Goal: Task Accomplishment & Management: Manage account settings

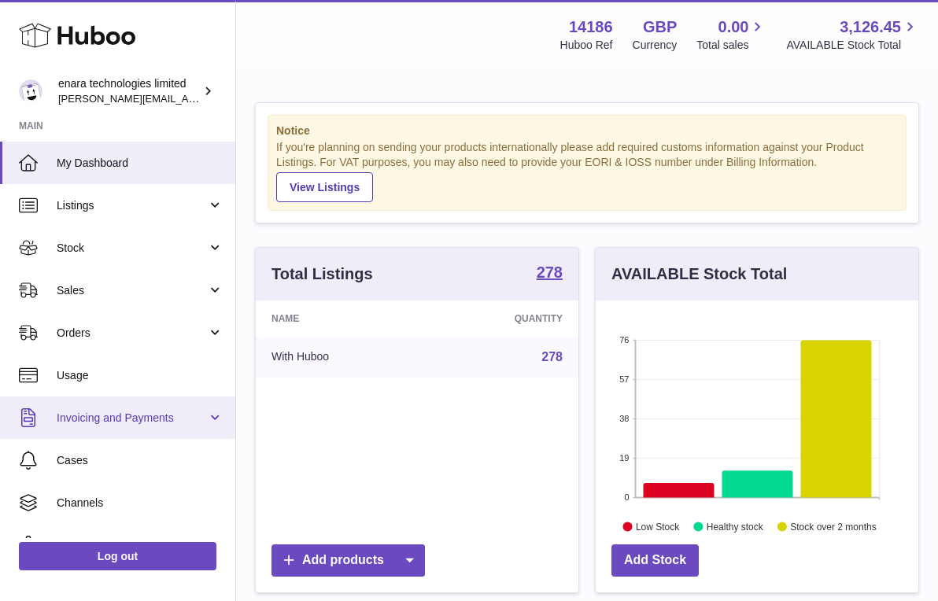
scroll to position [246, 323]
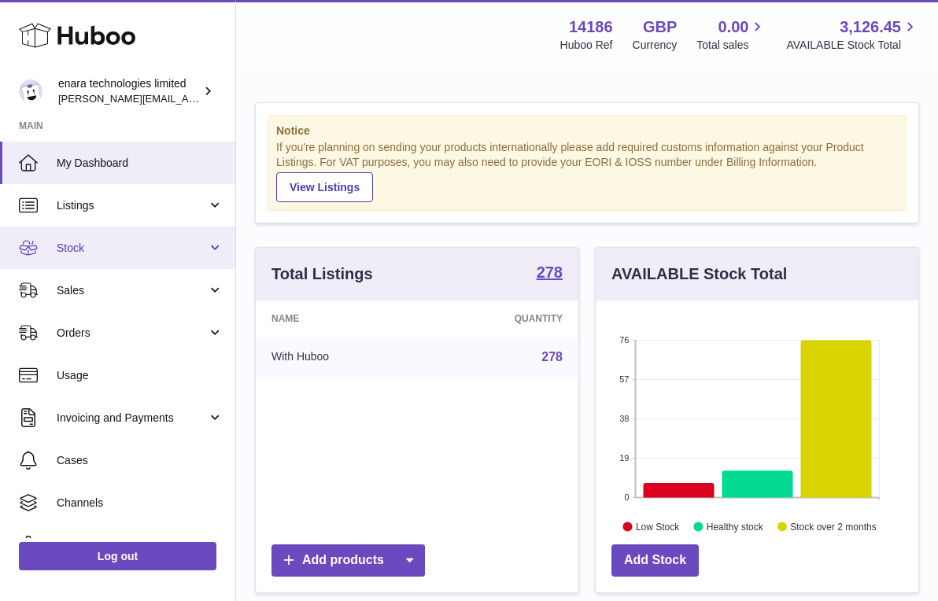
click at [148, 251] on span "Stock" at bounding box center [132, 248] width 150 height 15
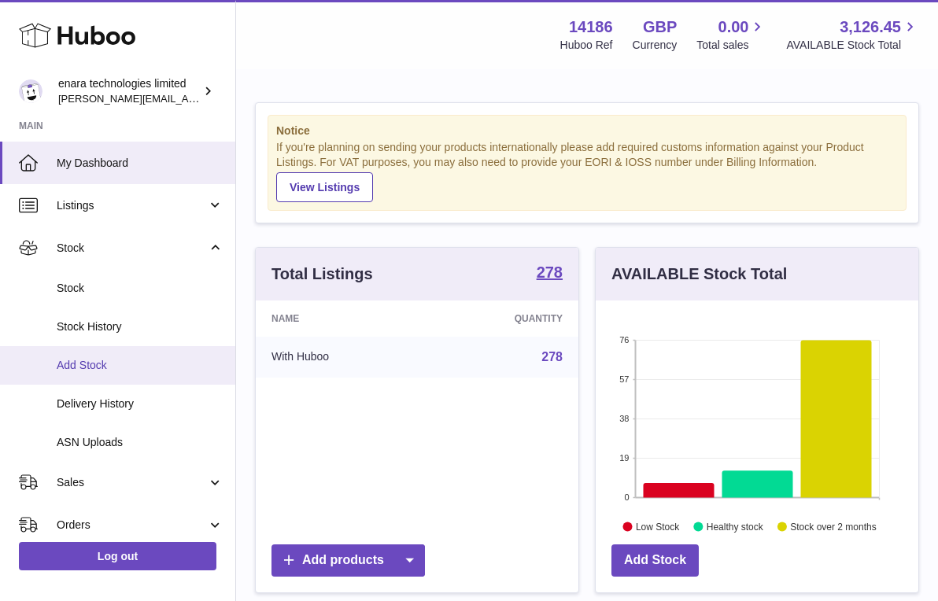
click at [138, 360] on span "Add Stock" at bounding box center [140, 365] width 167 height 15
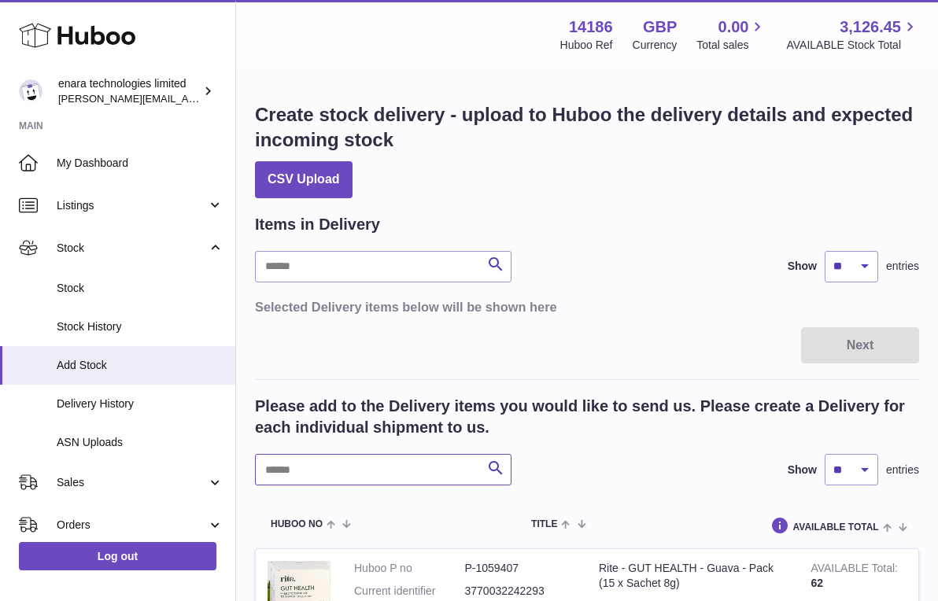
click at [385, 463] on input "text" at bounding box center [383, 469] width 257 height 31
type input "****"
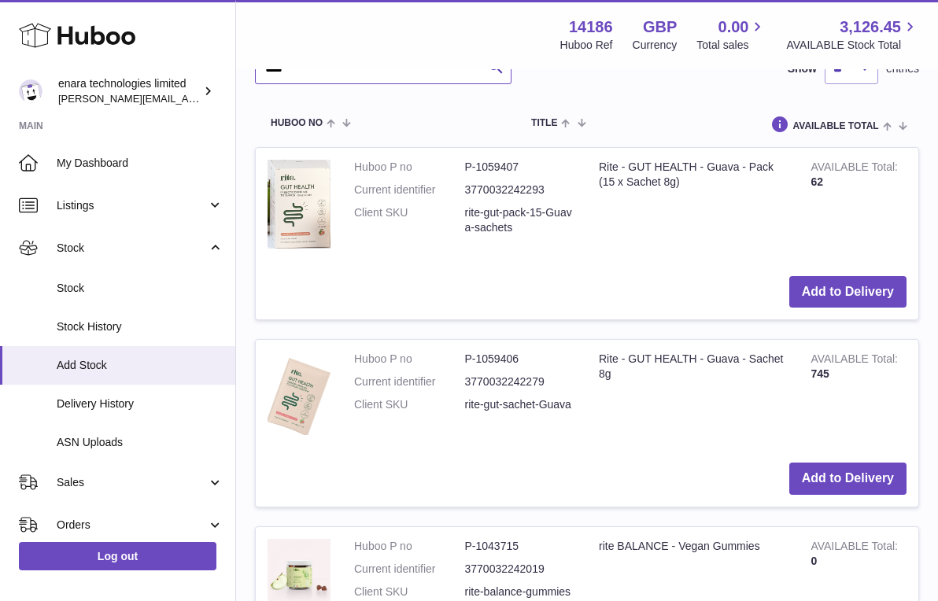
scroll to position [408, 0]
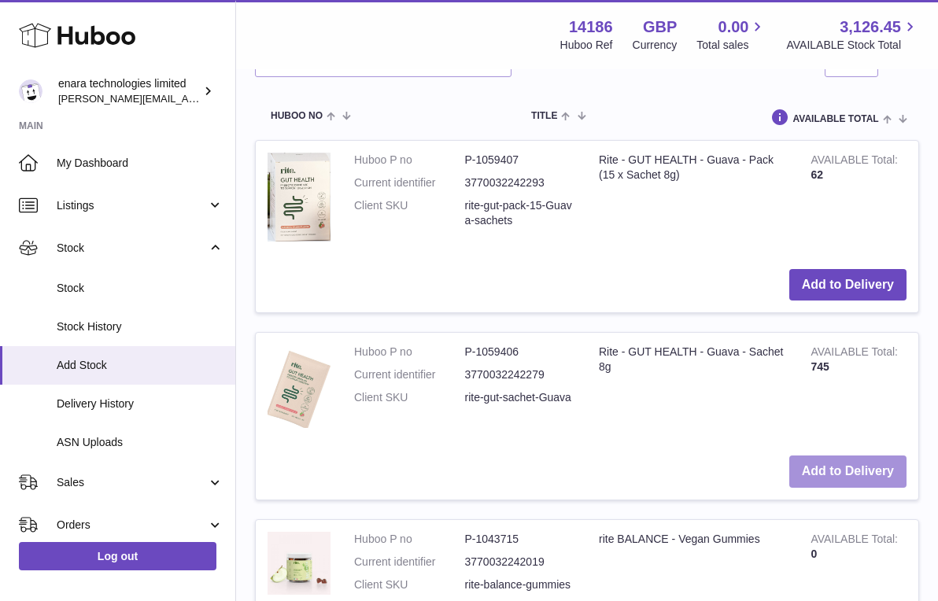
click at [859, 460] on button "Add to Delivery" at bounding box center [847, 472] width 117 height 32
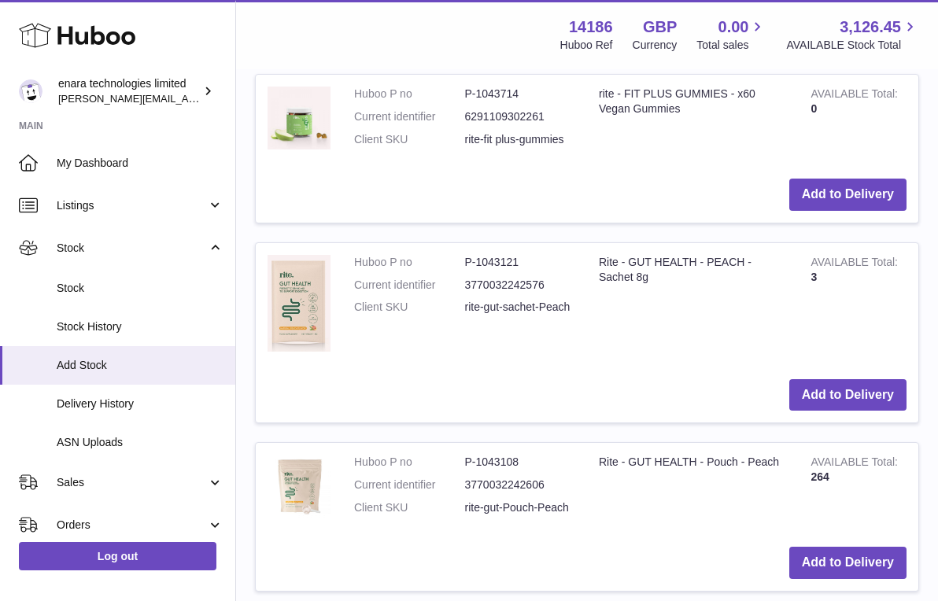
scroll to position [1283, 0]
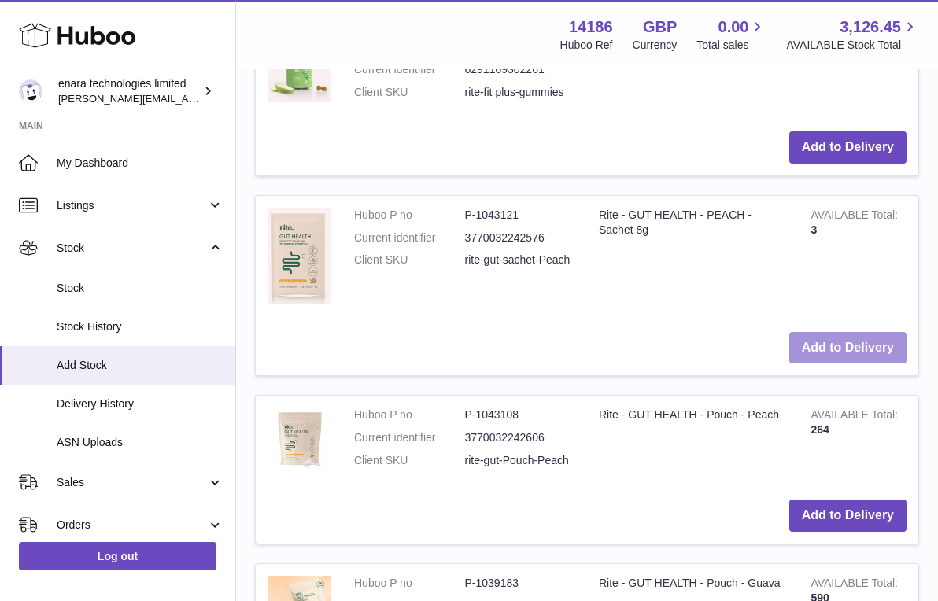
click at [858, 334] on button "Add to Delivery" at bounding box center [847, 348] width 117 height 32
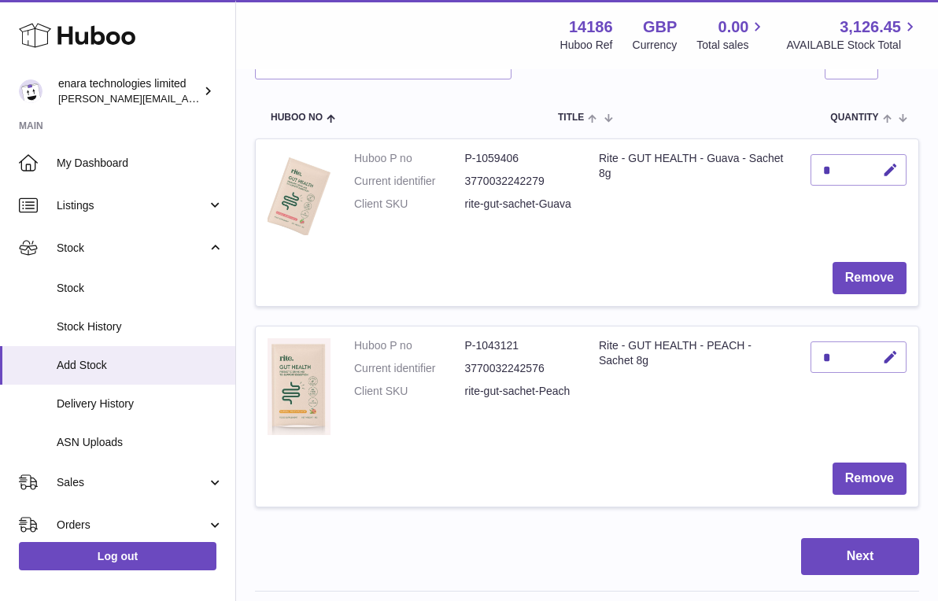
scroll to position [205, 0]
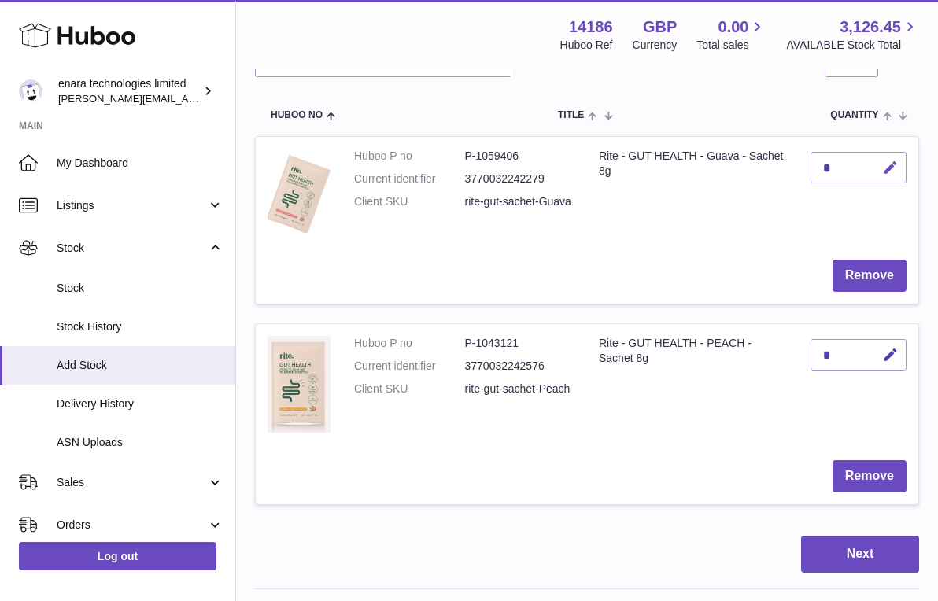
click at [893, 164] on icon "button" at bounding box center [890, 168] width 17 height 17
type input "****"
click at [892, 162] on icon "submit" at bounding box center [891, 168] width 14 height 14
click at [888, 355] on icon "button" at bounding box center [890, 355] width 17 height 17
type input "****"
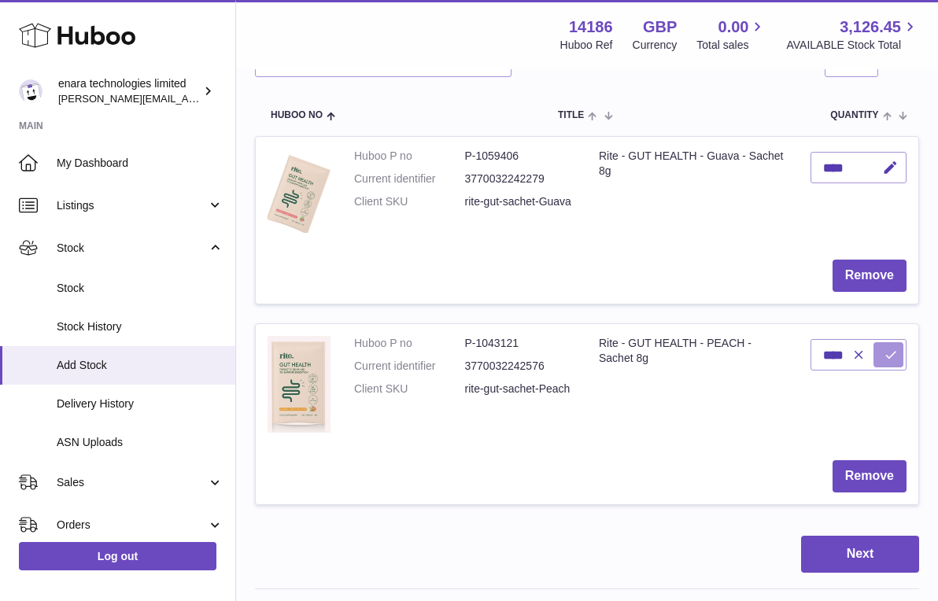
click at [889, 348] on icon "submit" at bounding box center [891, 355] width 14 height 14
click at [867, 549] on button "Next" at bounding box center [860, 554] width 118 height 37
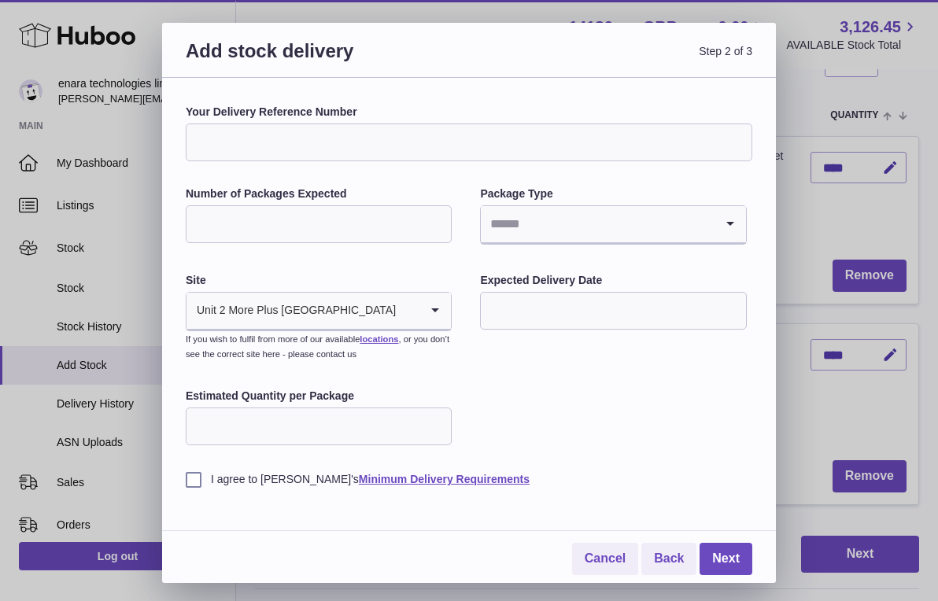
click at [416, 132] on input "Your Delivery Reference Number" at bounding box center [469, 143] width 567 height 38
type input "**********"
click at [436, 220] on input "*" at bounding box center [319, 224] width 266 height 38
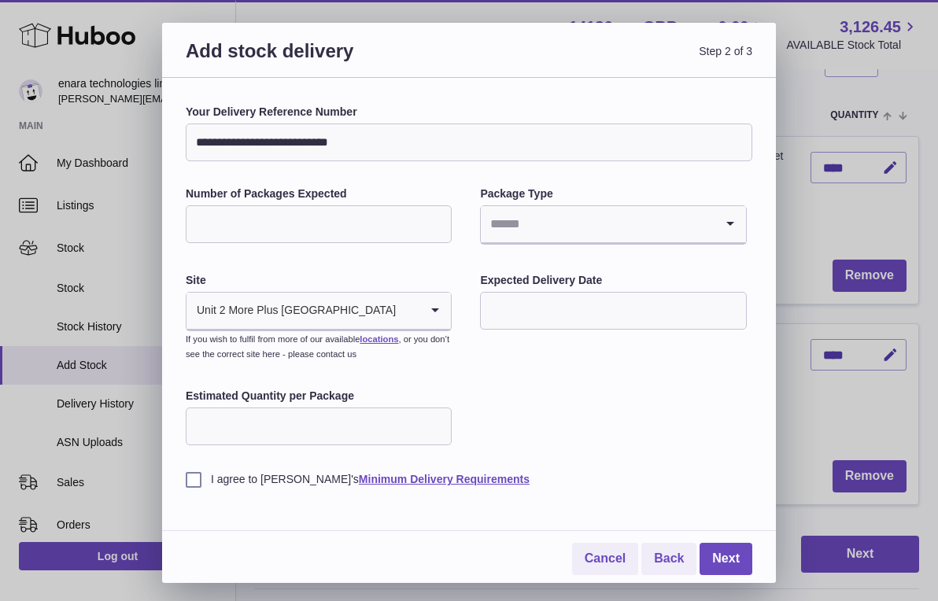
type input "*"
click at [436, 220] on input "*" at bounding box center [319, 224] width 266 height 38
click at [735, 222] on icon "Search for option" at bounding box center [730, 224] width 31 height 36
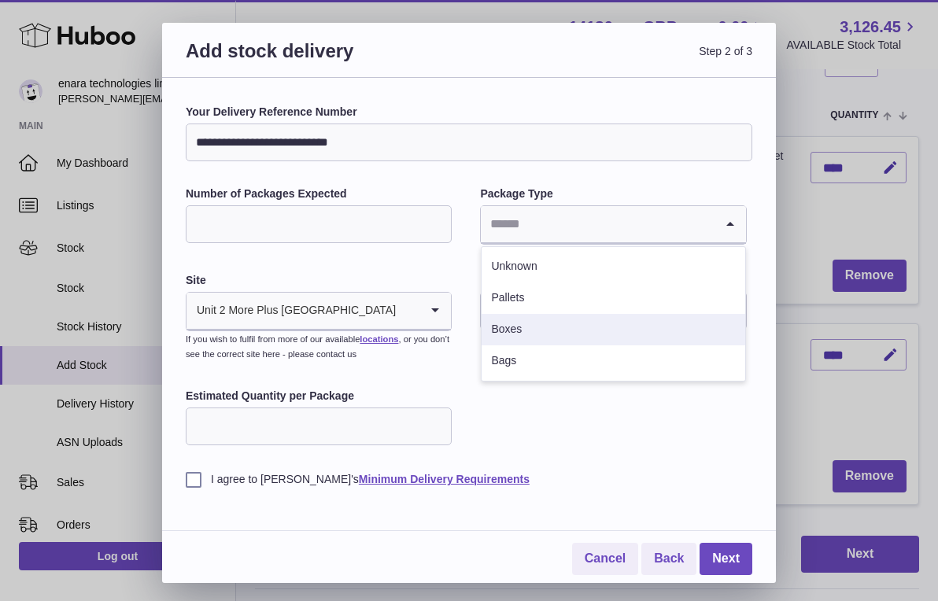
click at [564, 325] on li "Boxes" at bounding box center [613, 329] width 263 height 31
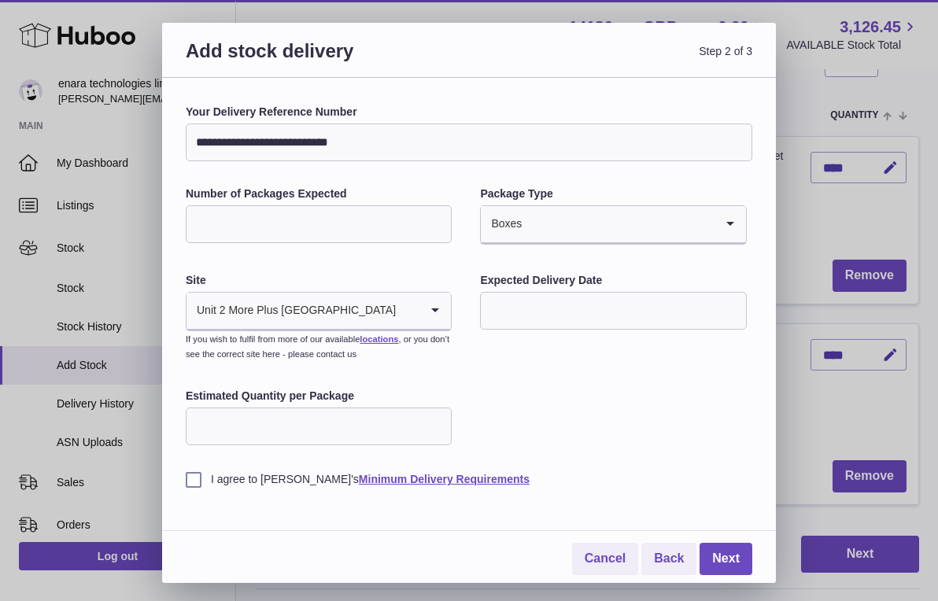
click at [376, 433] on input "Estimated Quantity per Package" at bounding box center [319, 427] width 266 height 38
type input "****"
click at [192, 472] on label "I agree to Huboo's Minimum Delivery Requirements" at bounding box center [469, 479] width 567 height 15
click at [723, 555] on link "Next" at bounding box center [726, 559] width 53 height 32
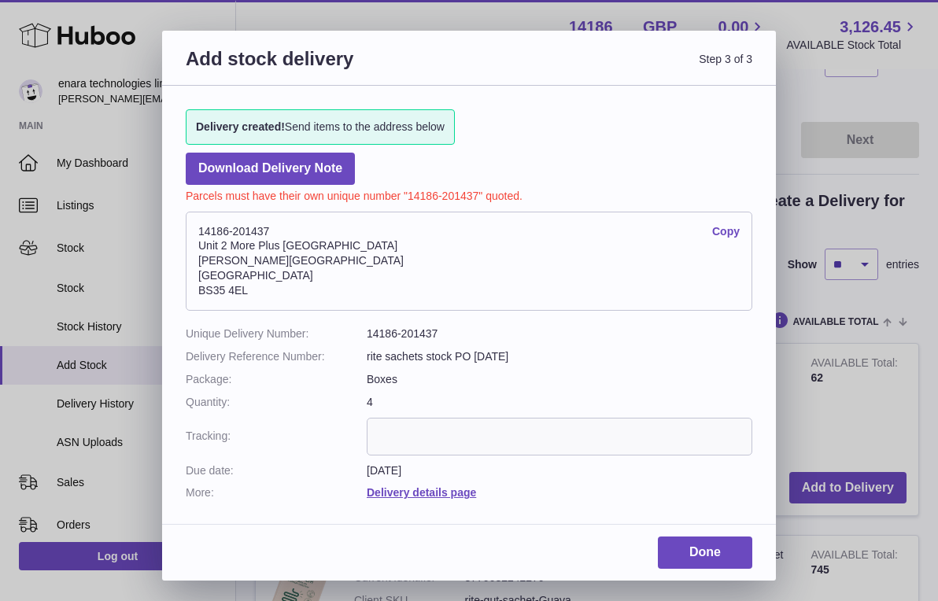
click at [729, 229] on link "Copy" at bounding box center [726, 231] width 28 height 15
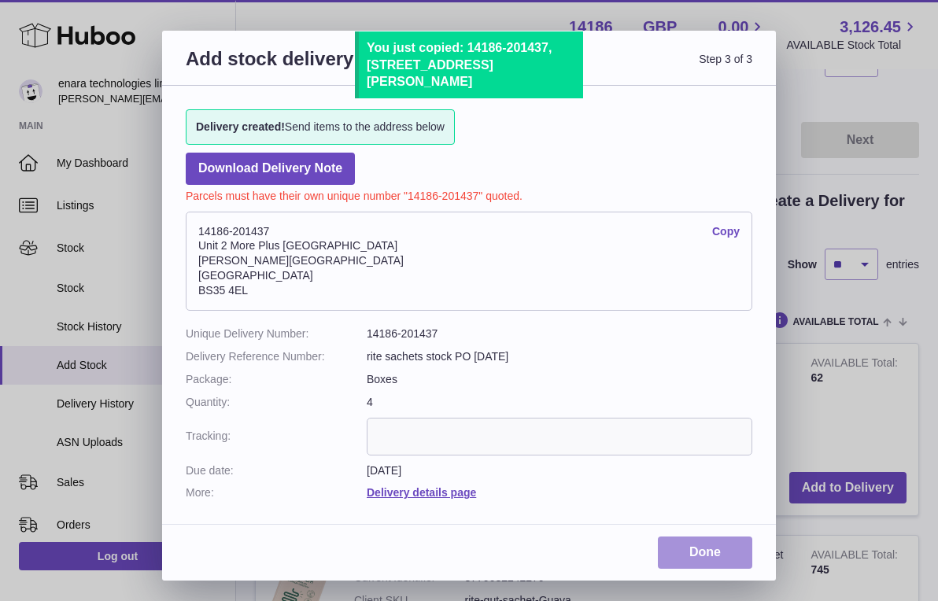
click at [716, 549] on link "Done" at bounding box center [705, 553] width 94 height 32
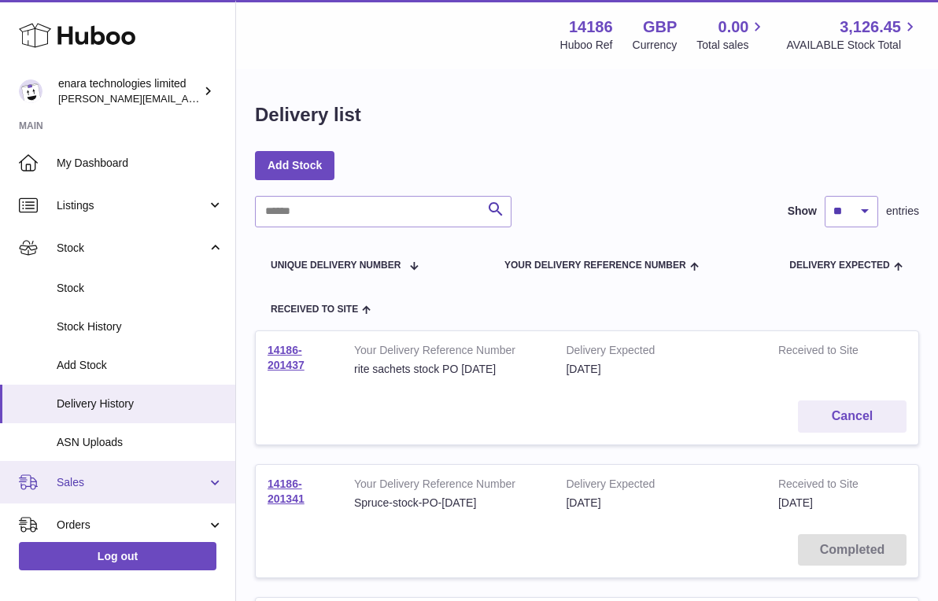
click at [139, 475] on span "Sales" at bounding box center [132, 482] width 150 height 15
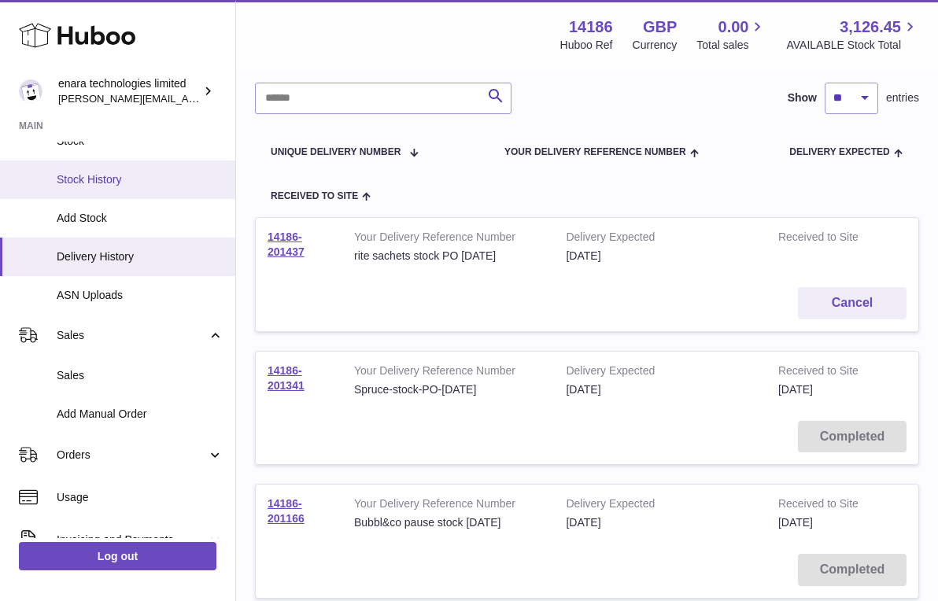
scroll to position [166, 0]
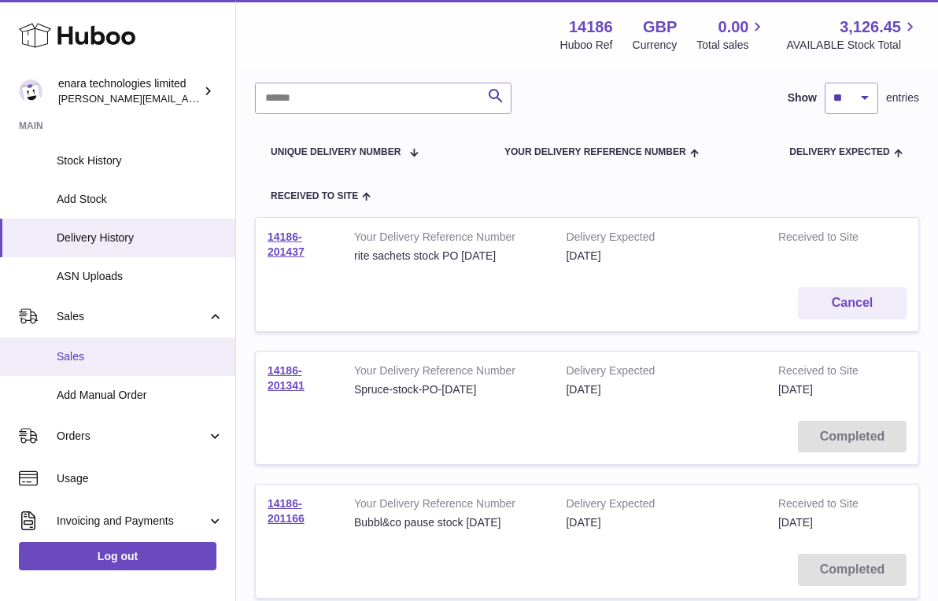
click at [147, 360] on link "Sales" at bounding box center [117, 357] width 235 height 39
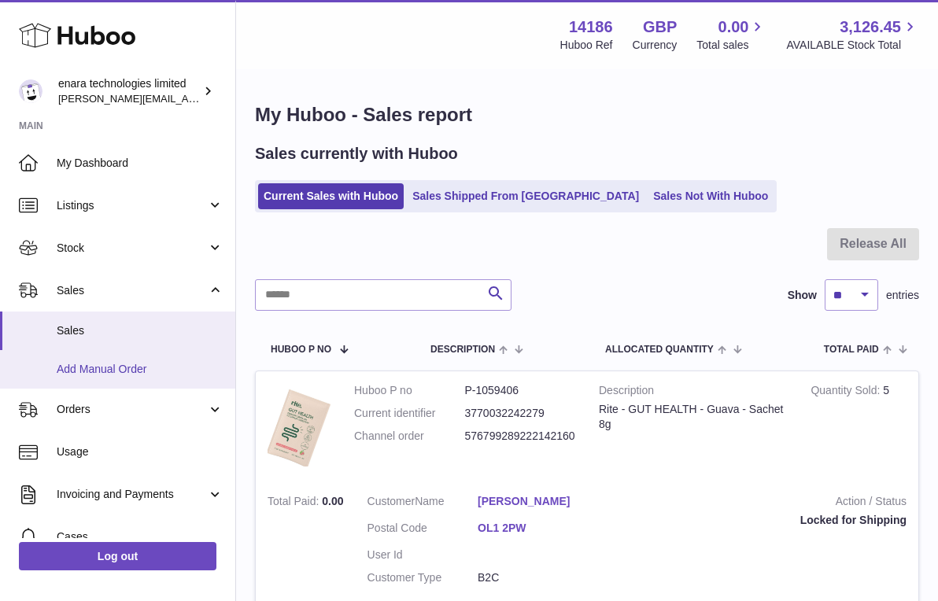
click at [113, 364] on span "Add Manual Order" at bounding box center [140, 369] width 167 height 15
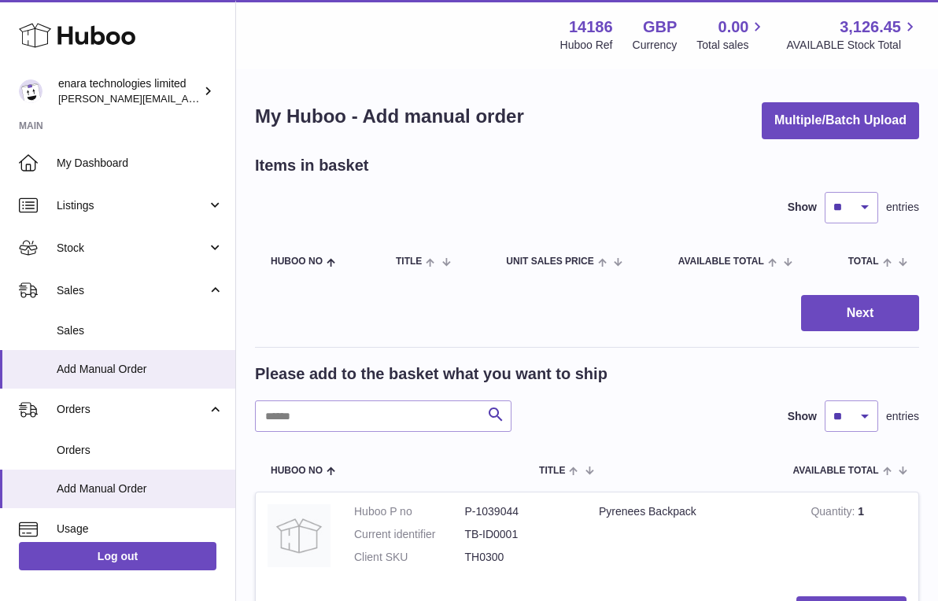
click at [400, 419] on input "text" at bounding box center [383, 416] width 257 height 31
type input "******"
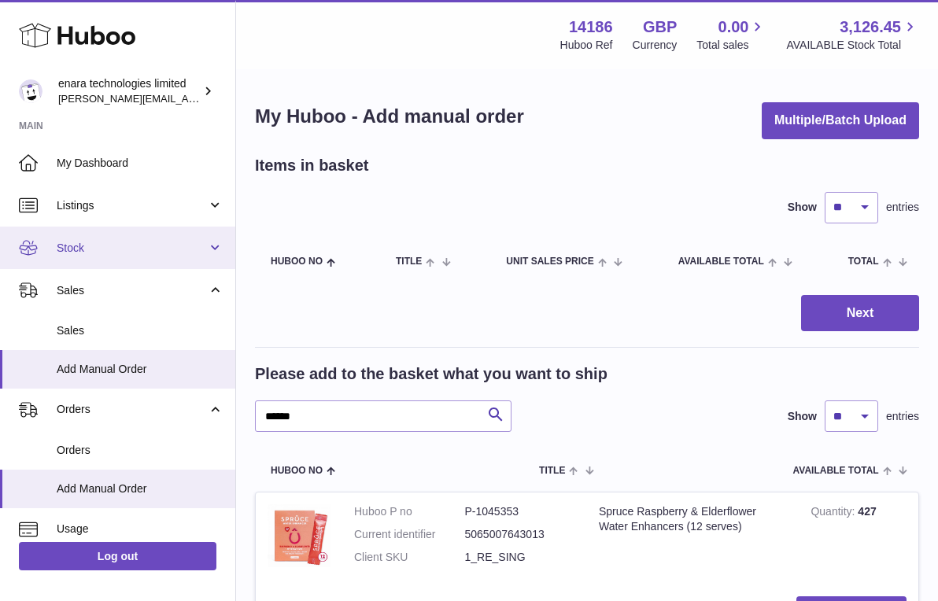
click at [150, 245] on span "Stock" at bounding box center [132, 248] width 150 height 15
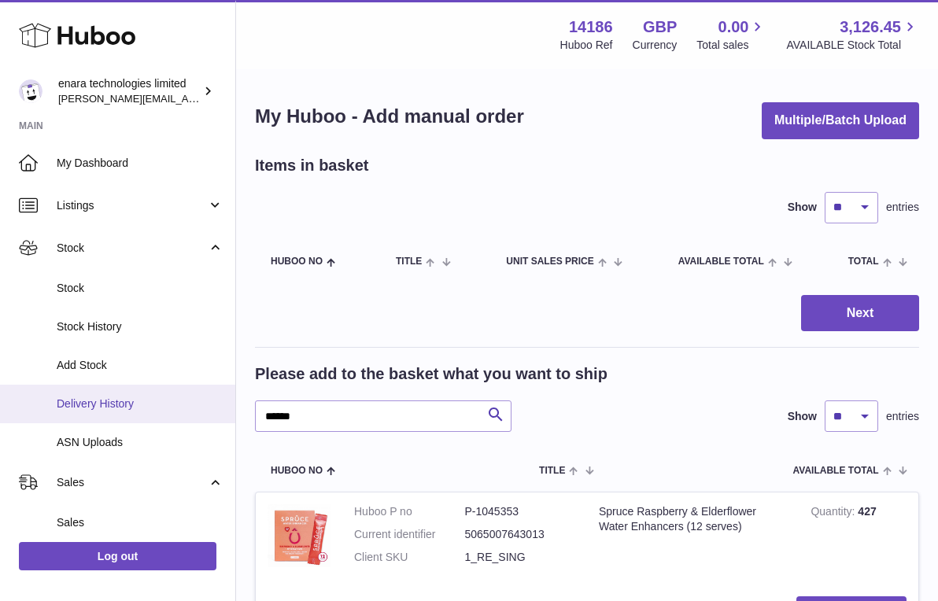
click at [113, 400] on span "Delivery History" at bounding box center [140, 404] width 167 height 15
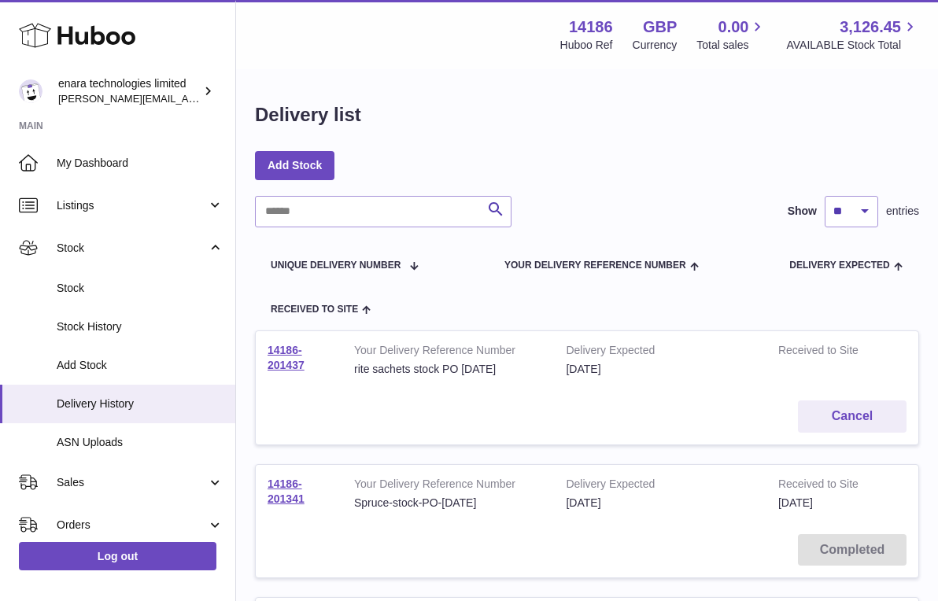
click at [284, 486] on td "14186-201341" at bounding box center [299, 493] width 87 height 57
click at [282, 494] on link "14186-201341" at bounding box center [286, 492] width 37 height 28
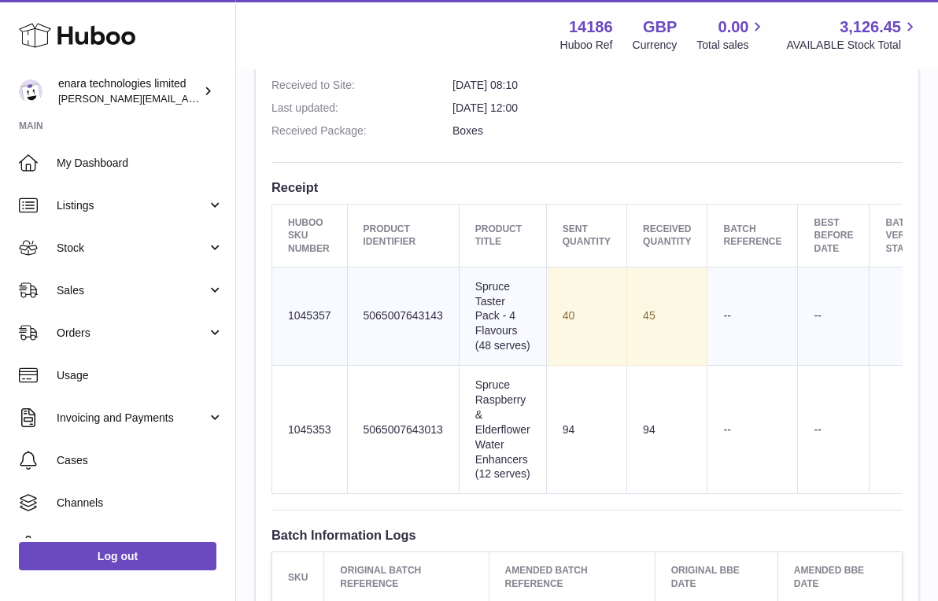
scroll to position [538, 0]
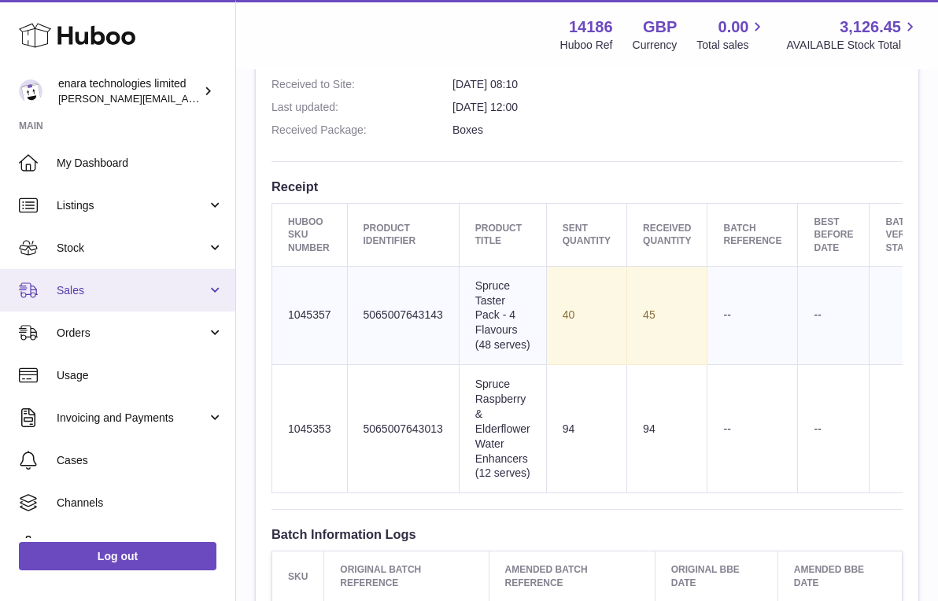
click at [149, 278] on link "Sales" at bounding box center [117, 290] width 235 height 42
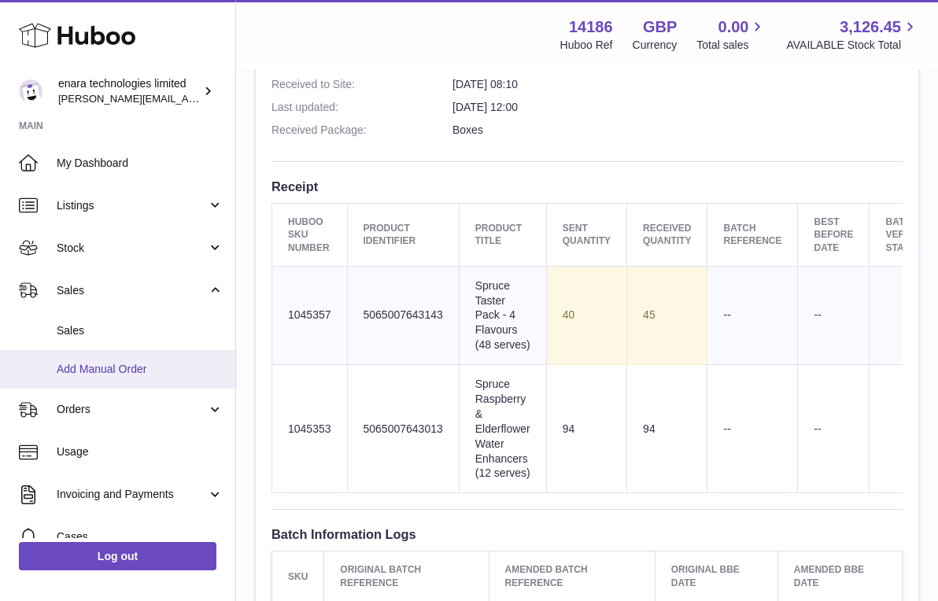
click at [116, 362] on span "Add Manual Order" at bounding box center [140, 369] width 167 height 15
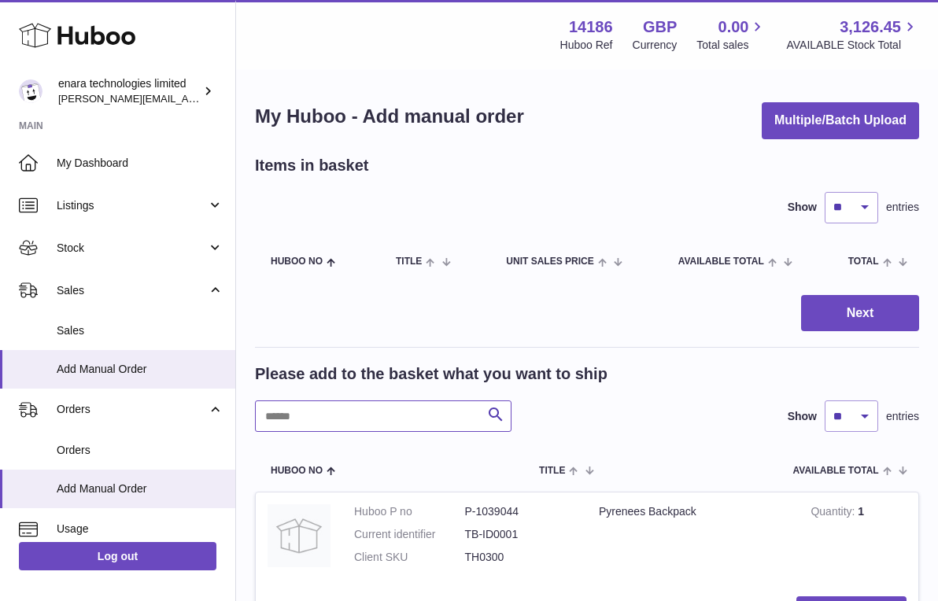
click at [368, 423] on input "text" at bounding box center [383, 416] width 257 height 31
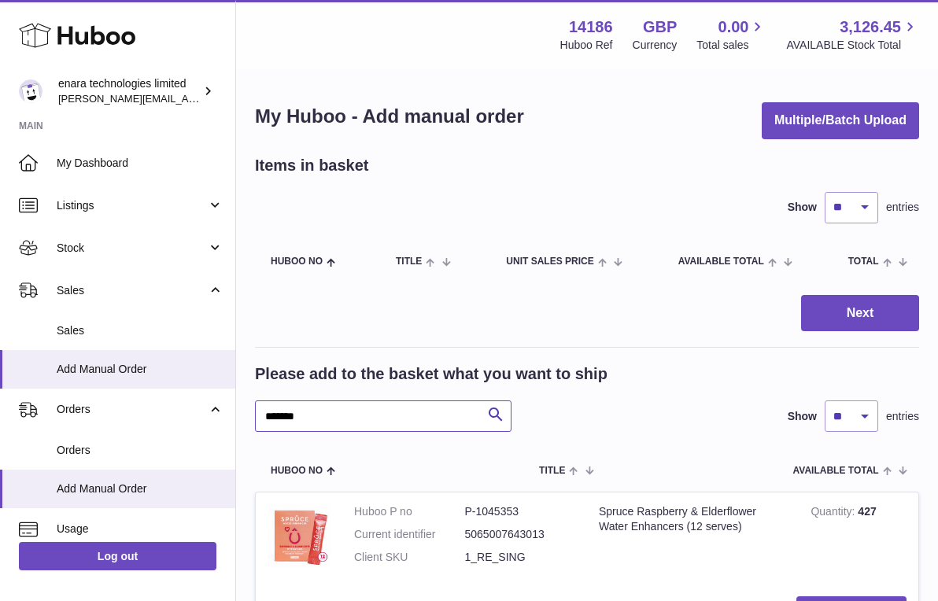
type input "******"
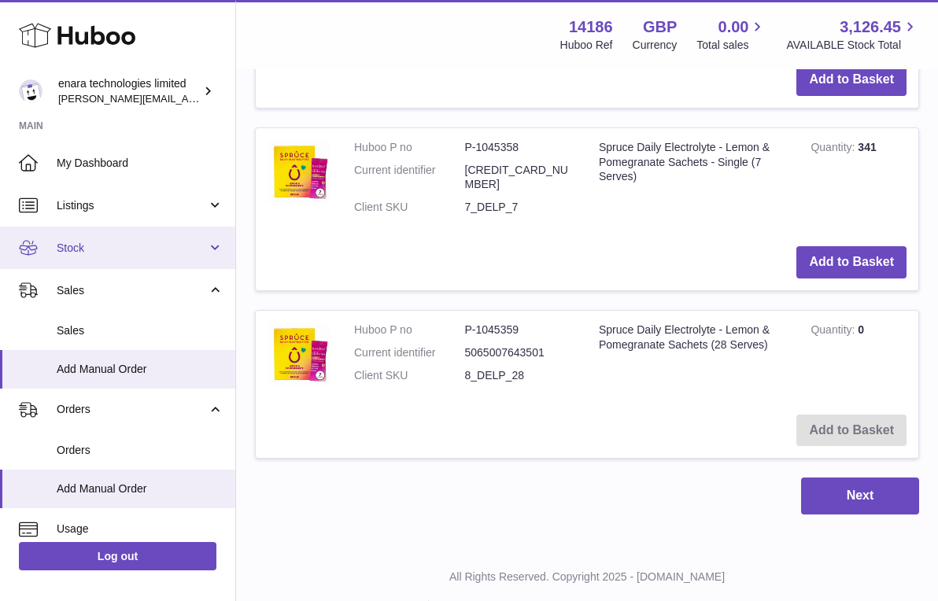
scroll to position [1204, 0]
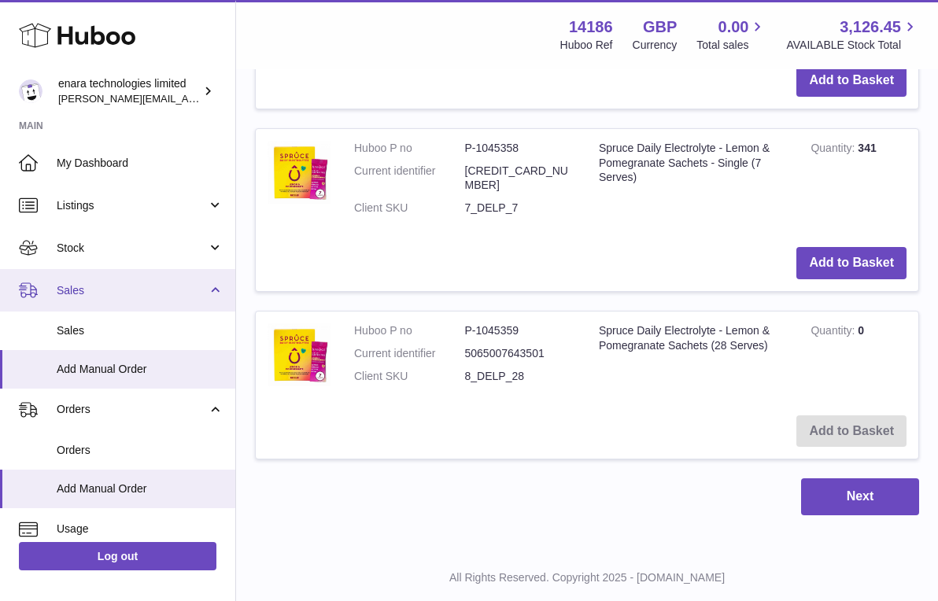
click at [138, 294] on span "Sales" at bounding box center [132, 290] width 150 height 15
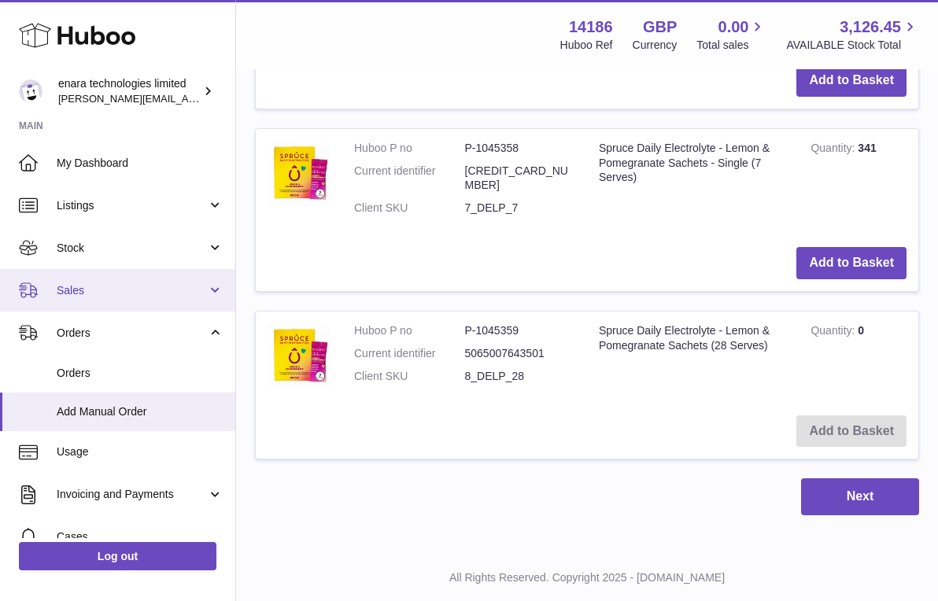
click at [138, 294] on span "Sales" at bounding box center [132, 290] width 150 height 15
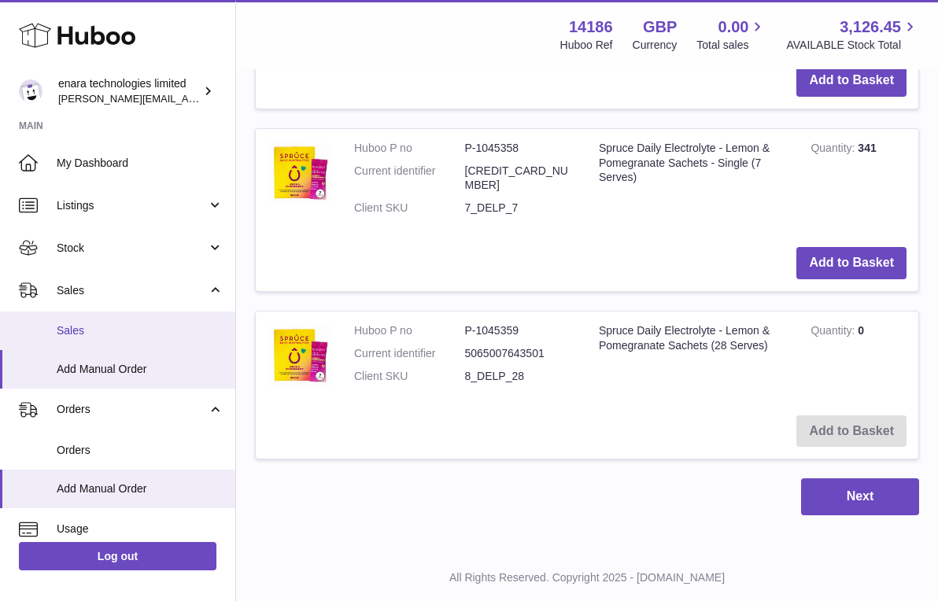
click at [126, 326] on span "Sales" at bounding box center [140, 330] width 167 height 15
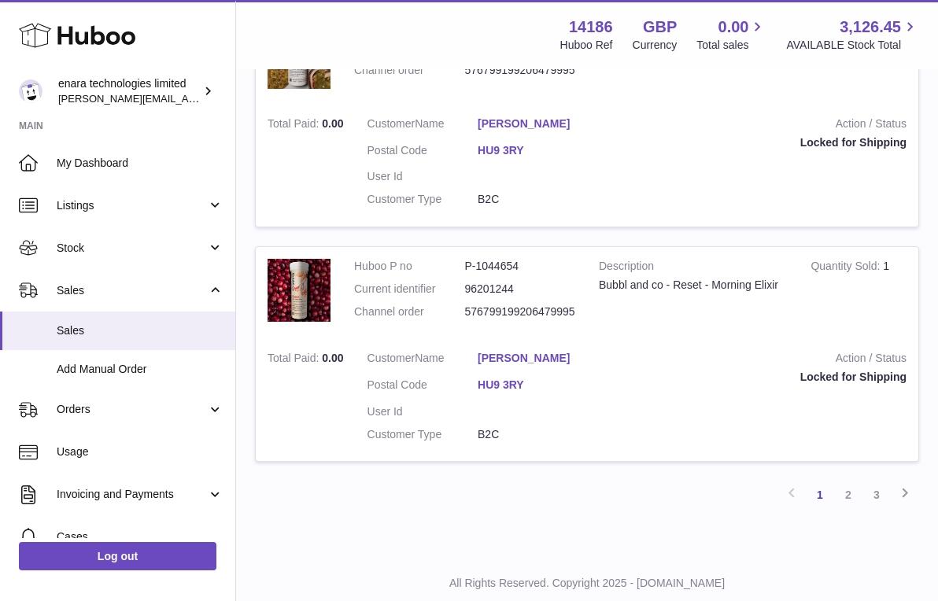
scroll to position [2314, 0]
click at [879, 482] on link "3" at bounding box center [877, 496] width 28 height 28
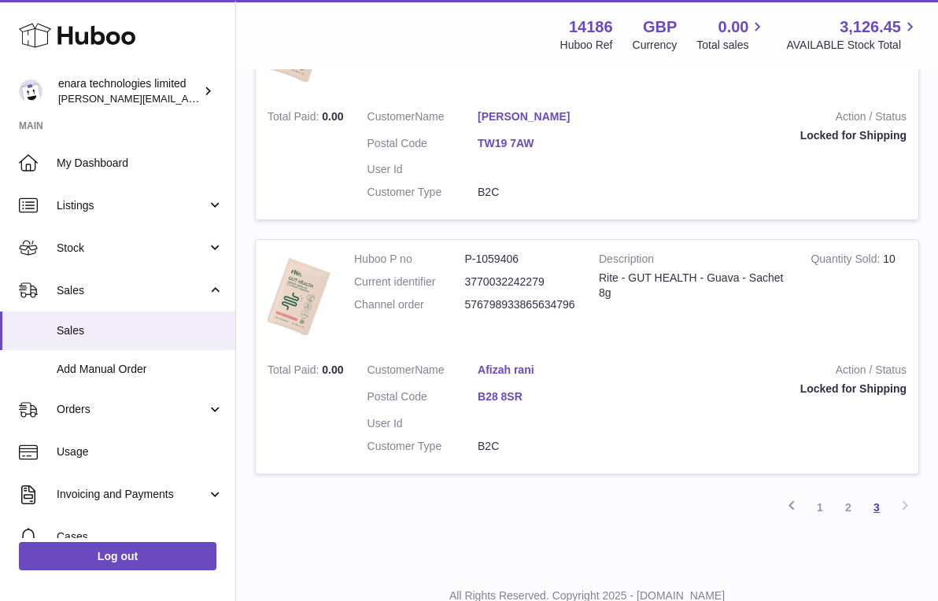
scroll to position [2392, 0]
click at [820, 494] on link "1" at bounding box center [820, 508] width 28 height 28
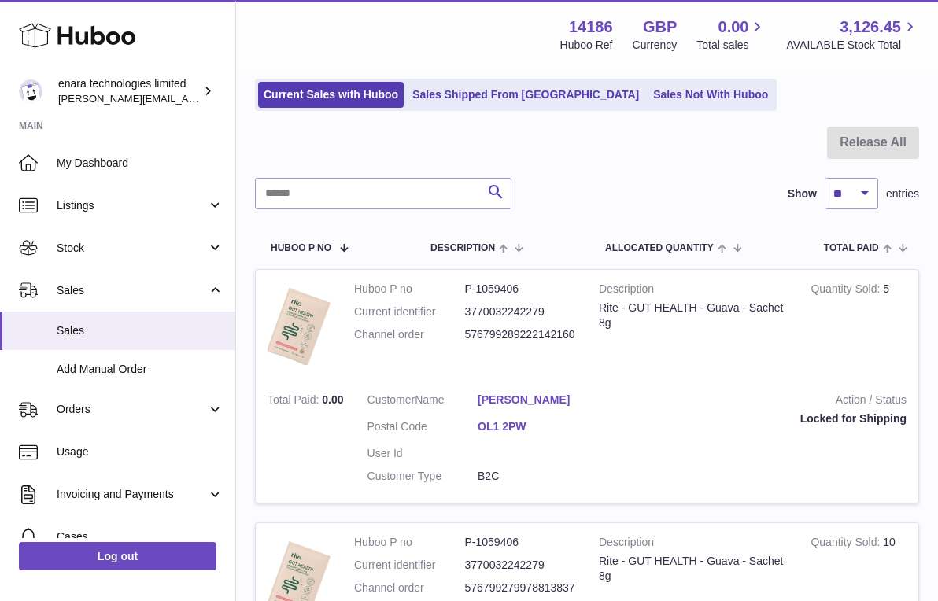
scroll to position [71, 0]
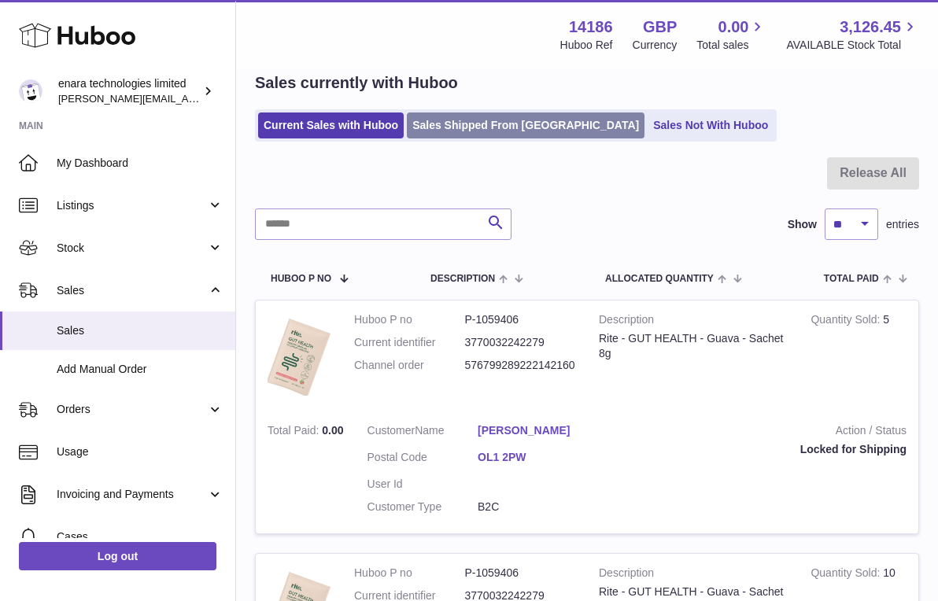
click at [508, 116] on link "Sales Shipped From [GEOGRAPHIC_DATA]" at bounding box center [526, 126] width 238 height 26
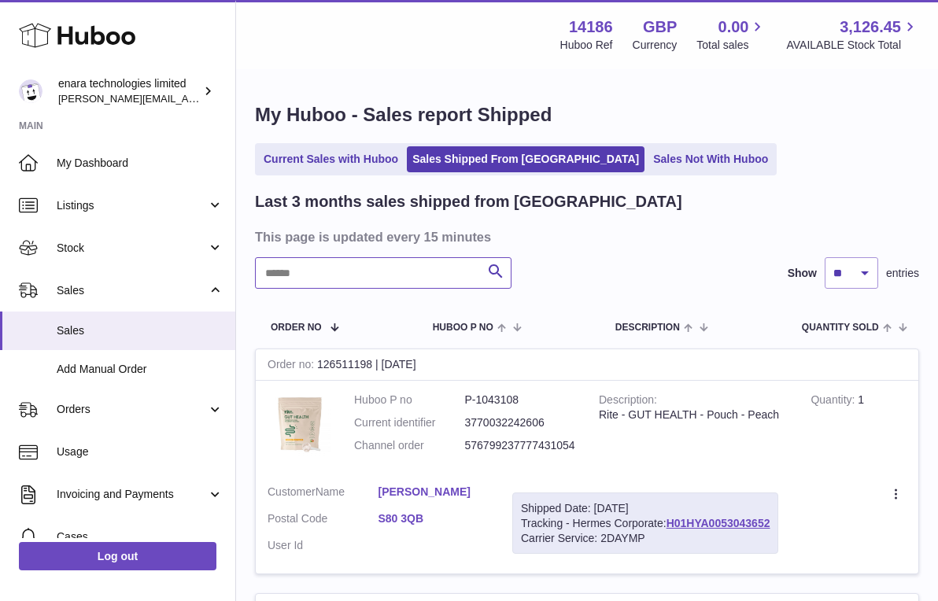
click at [408, 274] on input "text" at bounding box center [383, 272] width 257 height 31
paste input "**********"
type input "**********"
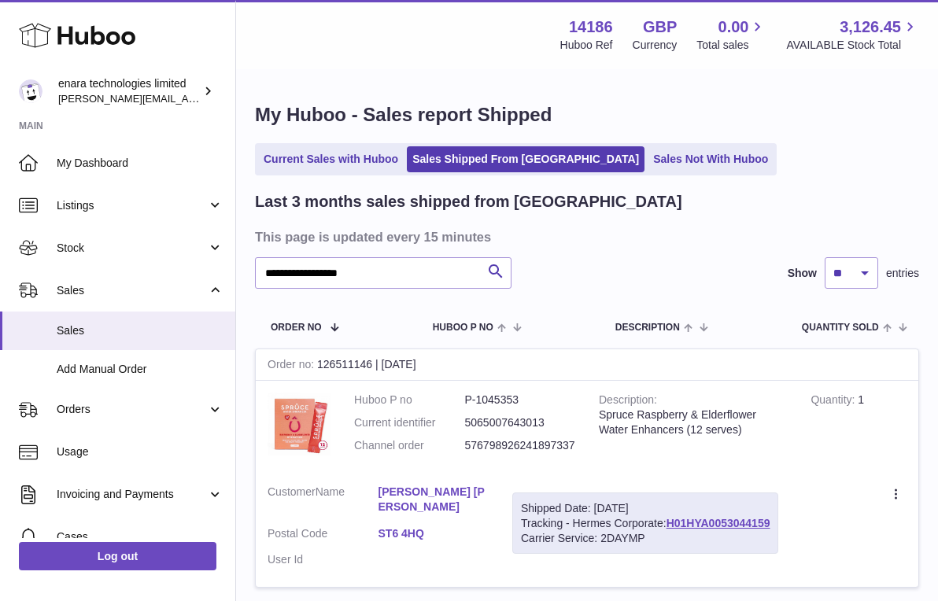
click at [797, 172] on div "Current Sales with Huboo Sales Shipped From [GEOGRAPHIC_DATA] Sales Not With Hu…" at bounding box center [587, 159] width 664 height 32
